Goal: Task Accomplishment & Management: Complete application form

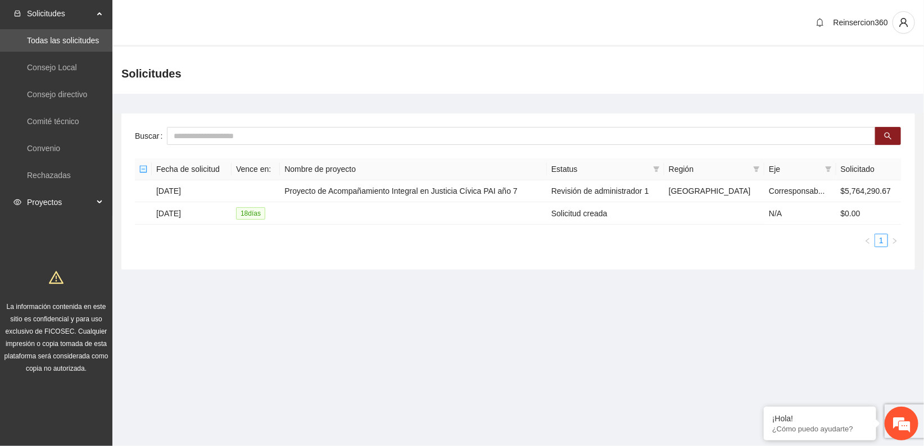
click at [74, 197] on span "Proyectos" at bounding box center [60, 202] width 66 height 22
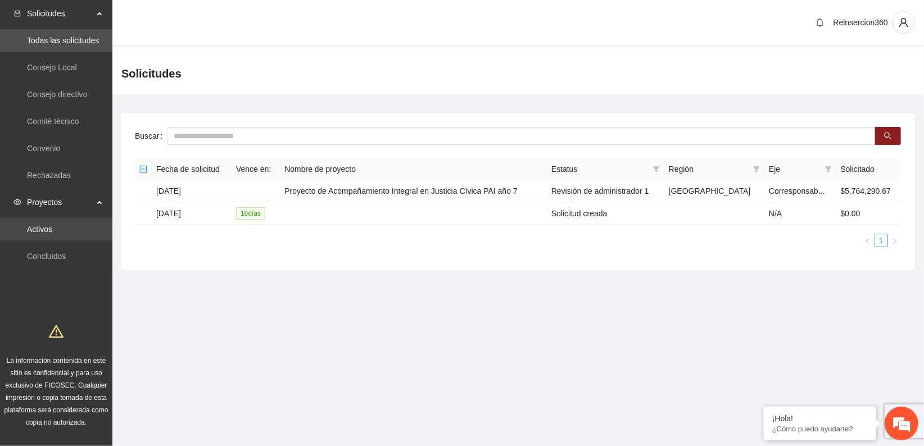
click at [28, 228] on link "Activos" at bounding box center [39, 229] width 25 height 9
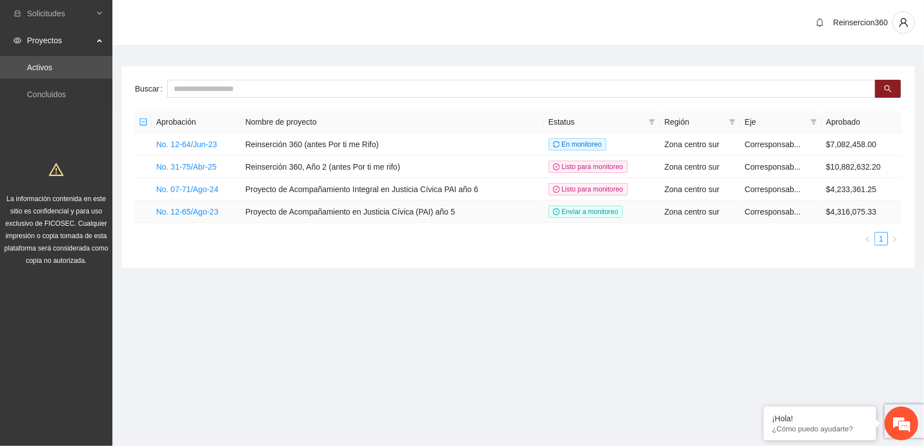
drag, startPoint x: 331, startPoint y: 291, endPoint x: 332, endPoint y: 209, distance: 82.6
click at [331, 290] on section "Reinsercion360 Buscar Aprobación Nombre de proyecto Estatus Región Eje Aprobado…" at bounding box center [518, 155] width 812 height 311
click at [197, 165] on link "No. 31-75/Abr-25" at bounding box center [186, 166] width 60 height 9
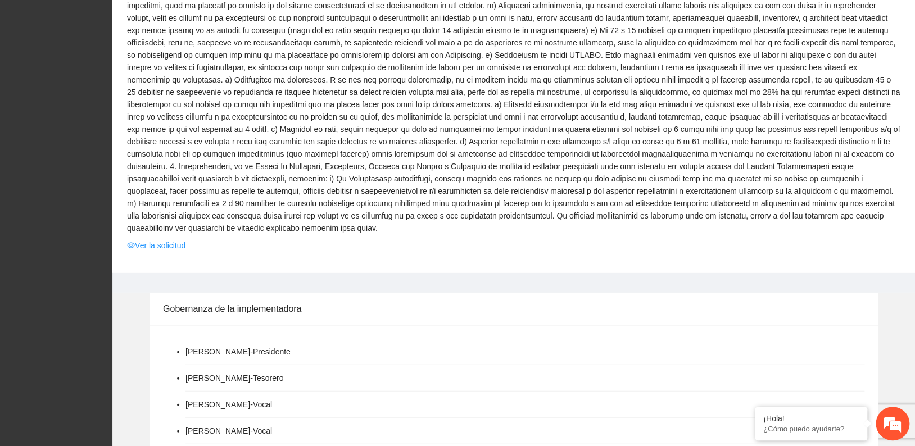
scroll to position [1124, 0]
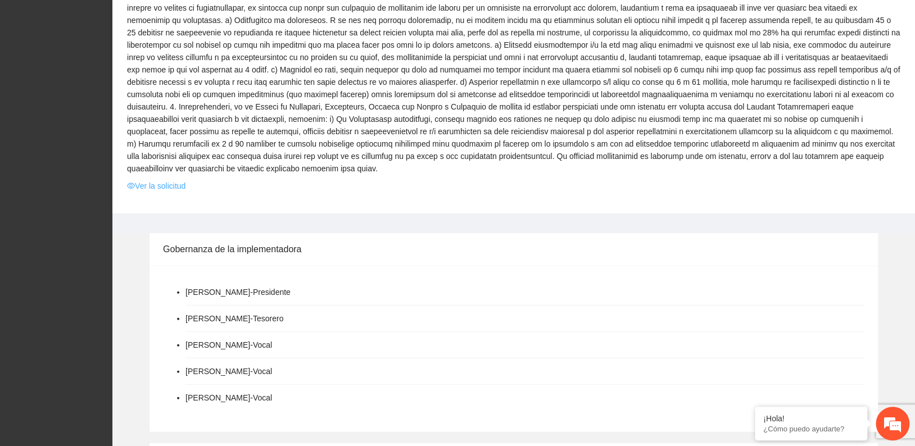
click at [156, 180] on link "Ver la solicitud" at bounding box center [156, 186] width 58 height 12
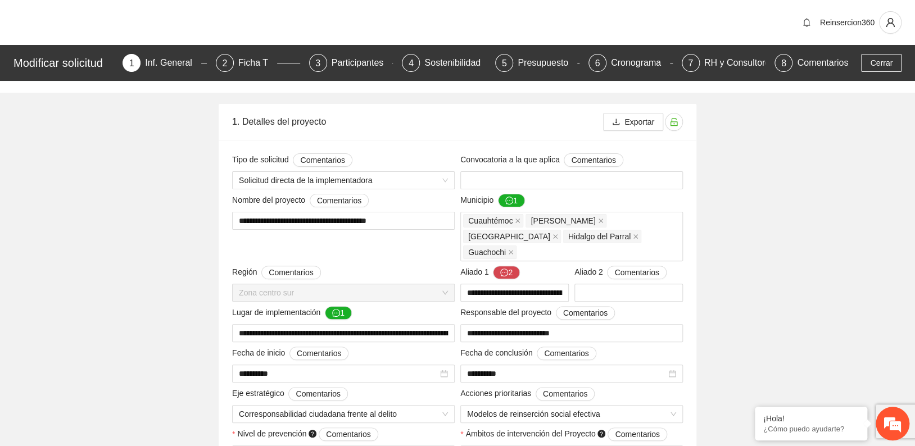
click at [553, 60] on div "Presupuesto" at bounding box center [548, 63] width 60 height 18
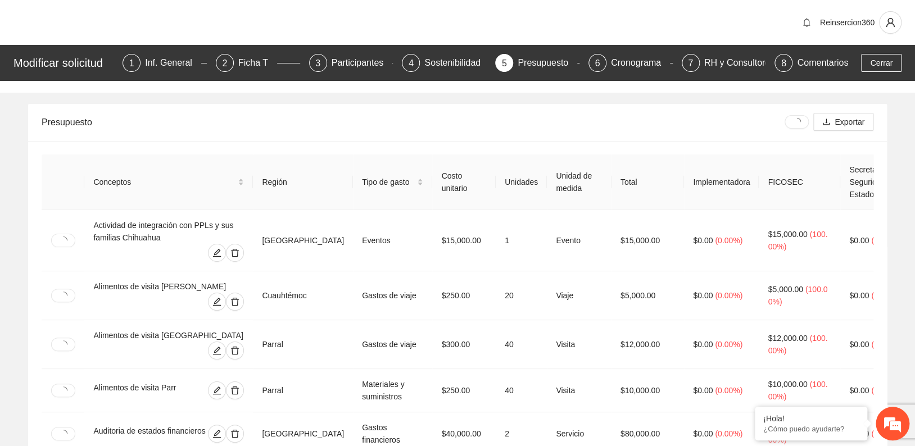
click at [692, 24] on div "Reinsercion360" at bounding box center [457, 22] width 915 height 45
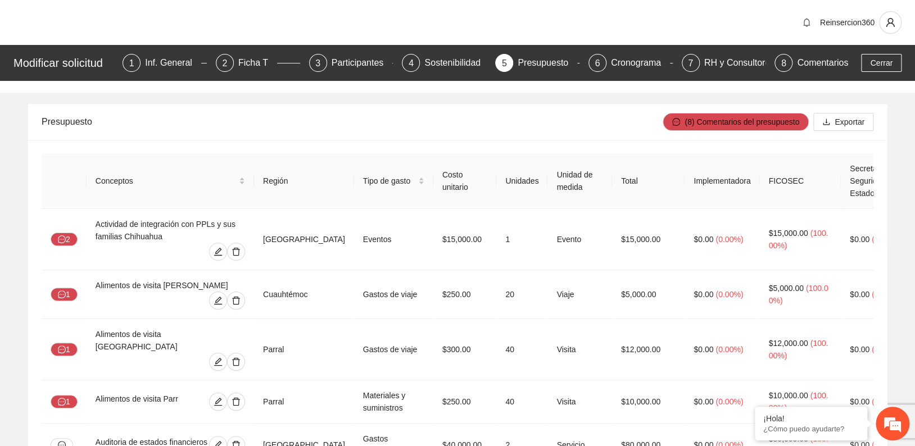
scroll to position [1006, 0]
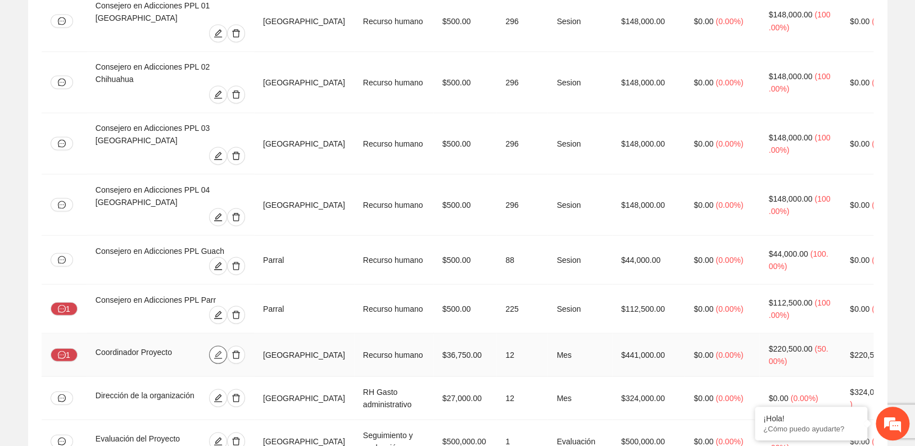
click at [219, 350] on icon "edit" at bounding box center [218, 354] width 9 height 9
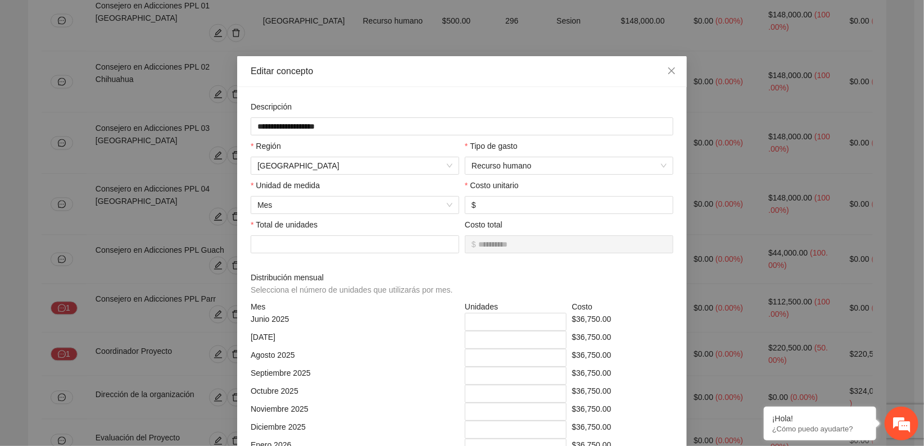
click at [463, 11] on div "**********" at bounding box center [462, 223] width 924 height 446
click at [441, 11] on div "**********" at bounding box center [462, 223] width 924 height 446
click at [667, 69] on icon "close" at bounding box center [671, 70] width 9 height 9
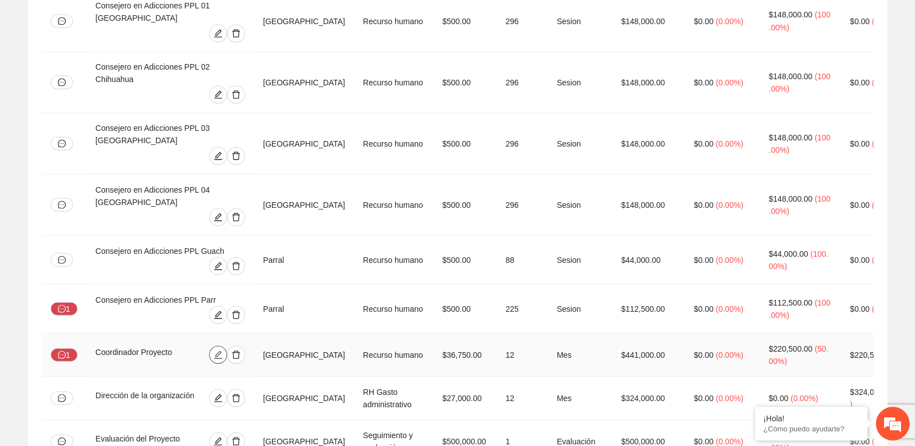
click at [218, 350] on icon "edit" at bounding box center [218, 354] width 9 height 9
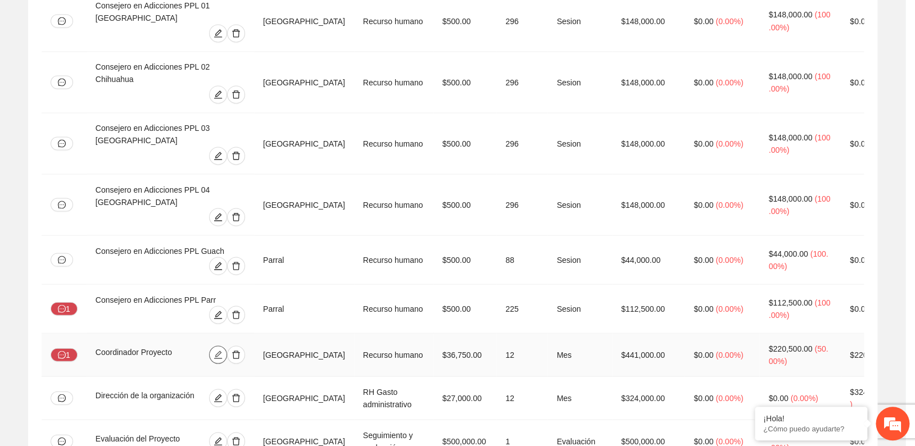
type input "**********"
type input "*****"
type input "**"
type input "*"
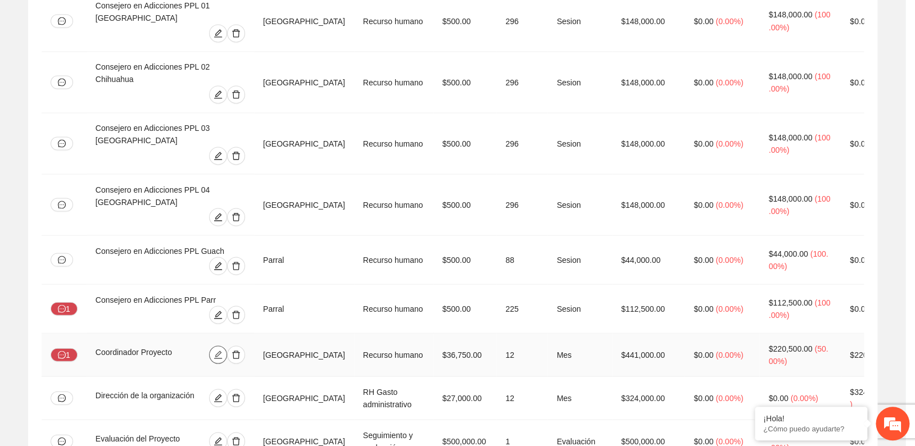
type input "*"
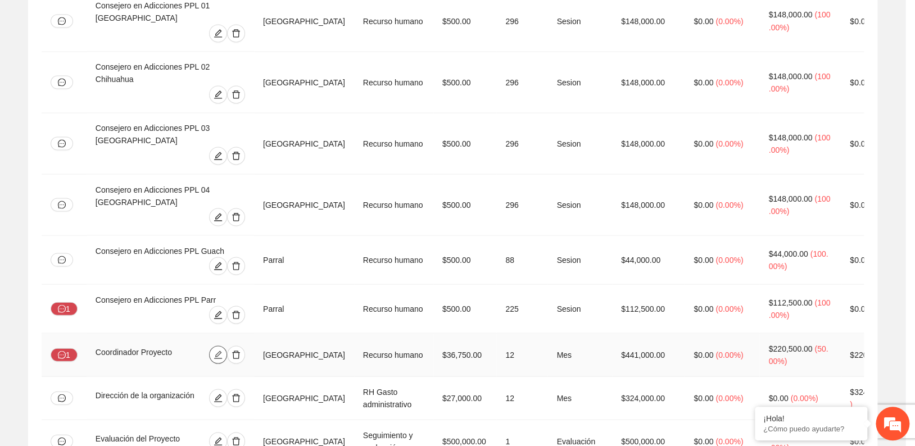
type input "*"
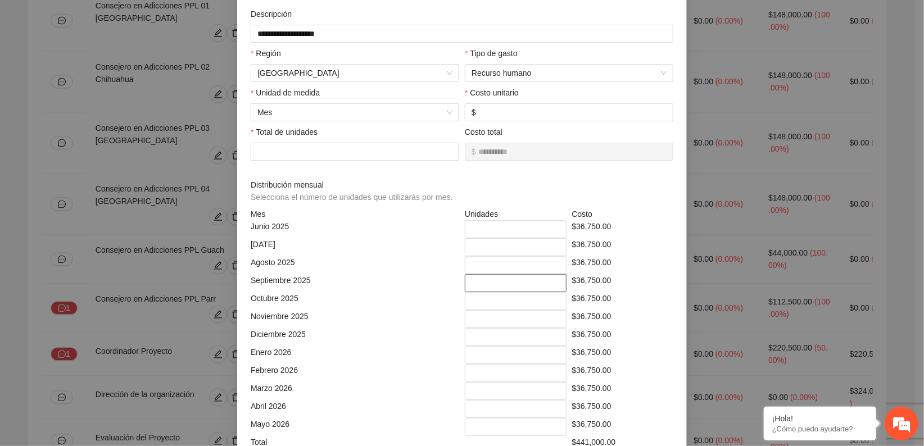
scroll to position [125, 0]
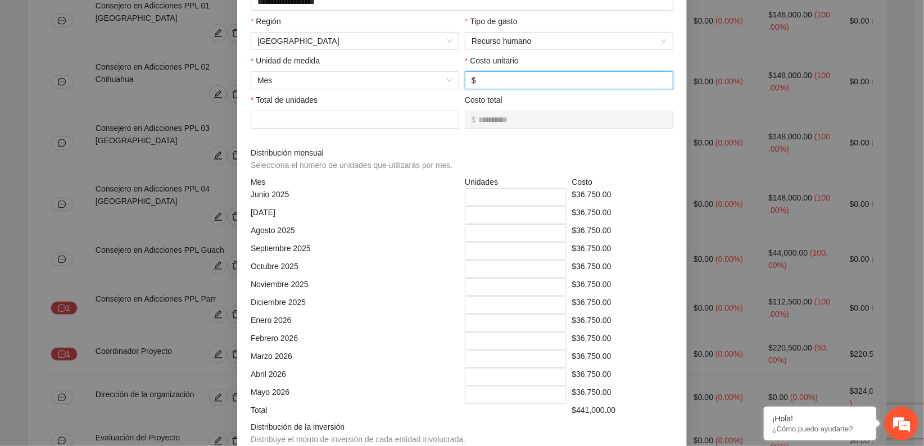
drag, startPoint x: 499, startPoint y: 79, endPoint x: 482, endPoint y: 76, distance: 17.7
click at [462, 79] on div "Costo unitario $ *****" at bounding box center [569, 72] width 214 height 35
drag, startPoint x: 480, startPoint y: 78, endPoint x: 624, endPoint y: 332, distance: 292.0
click at [624, 332] on div "$36,750.00" at bounding box center [622, 341] width 107 height 18
drag, startPoint x: 612, startPoint y: 337, endPoint x: 563, endPoint y: 342, distance: 49.2
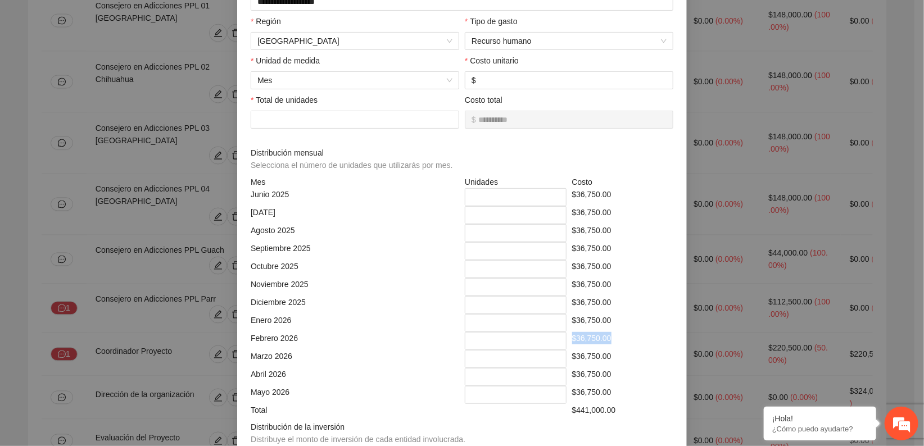
click at [563, 342] on div "[DATE] * $36,750.00" at bounding box center [462, 341] width 428 height 18
drag, startPoint x: 563, startPoint y: 342, endPoint x: 596, endPoint y: 120, distance: 223.9
copy div "$36,750.00"
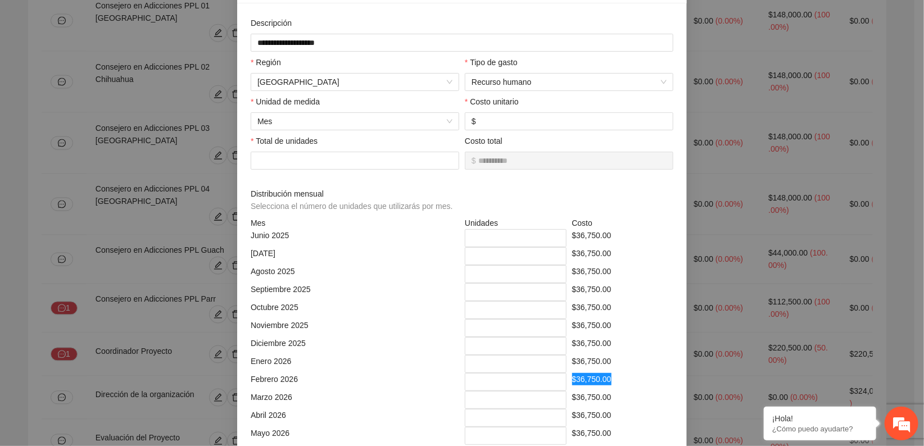
scroll to position [62, 0]
